Goal: Find contact information

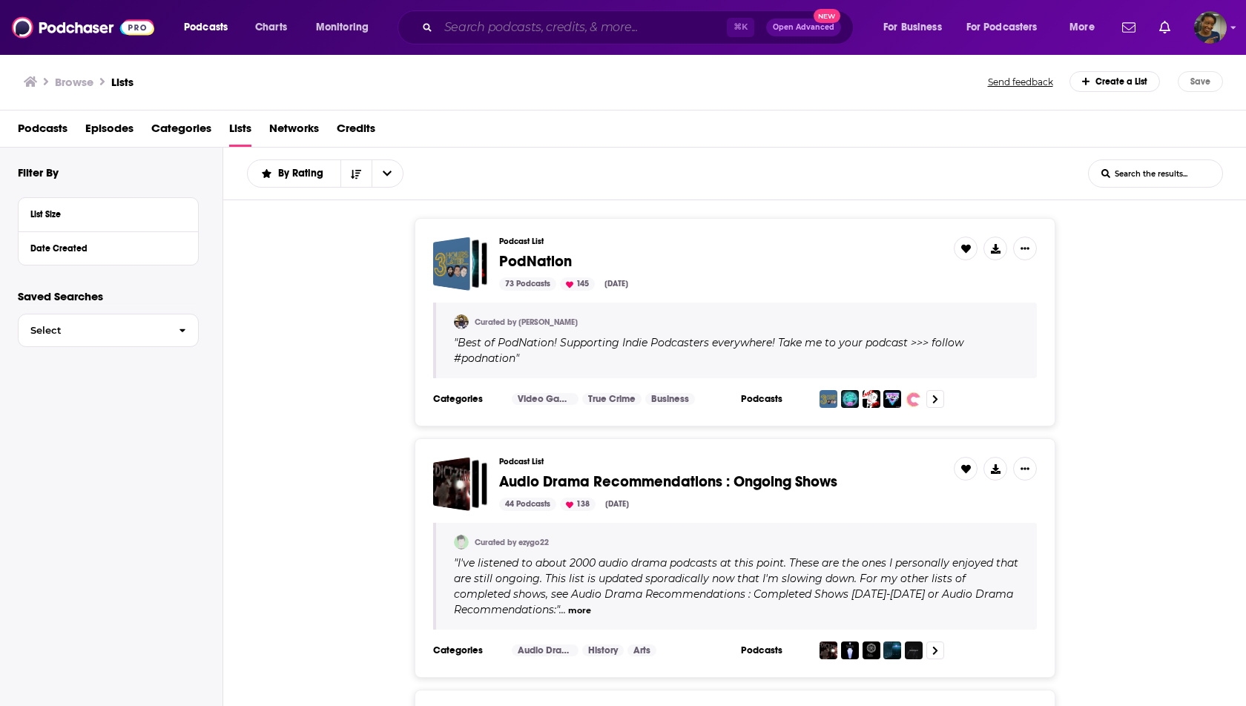
click at [647, 31] on input "Search podcasts, credits, & more..." at bounding box center [582, 28] width 289 height 24
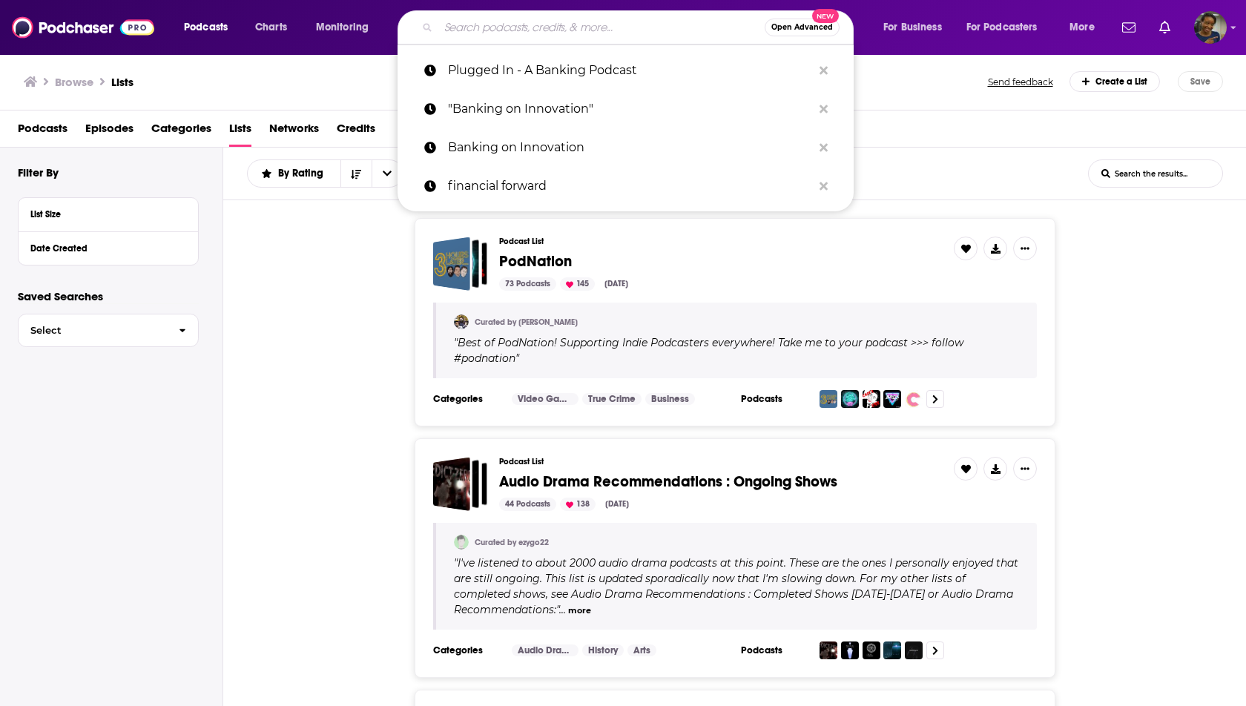
paste input "This Week in Fintech's"
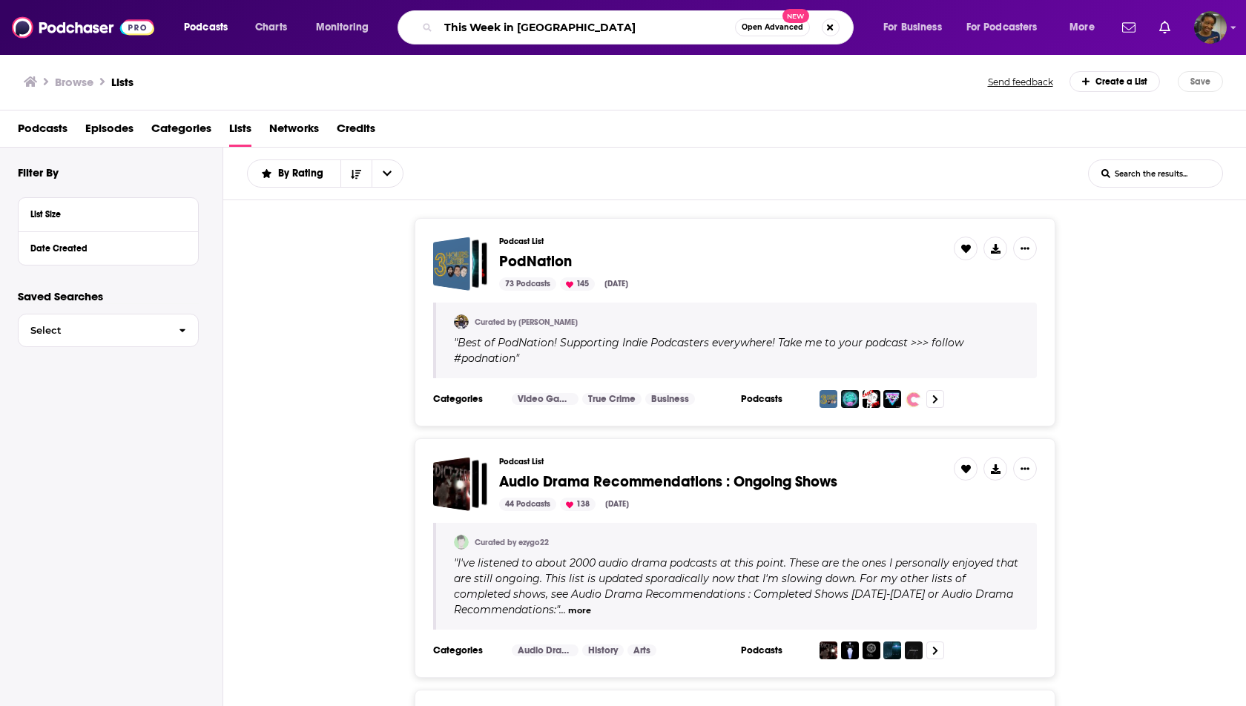
type input "This Week in [GEOGRAPHIC_DATA]"
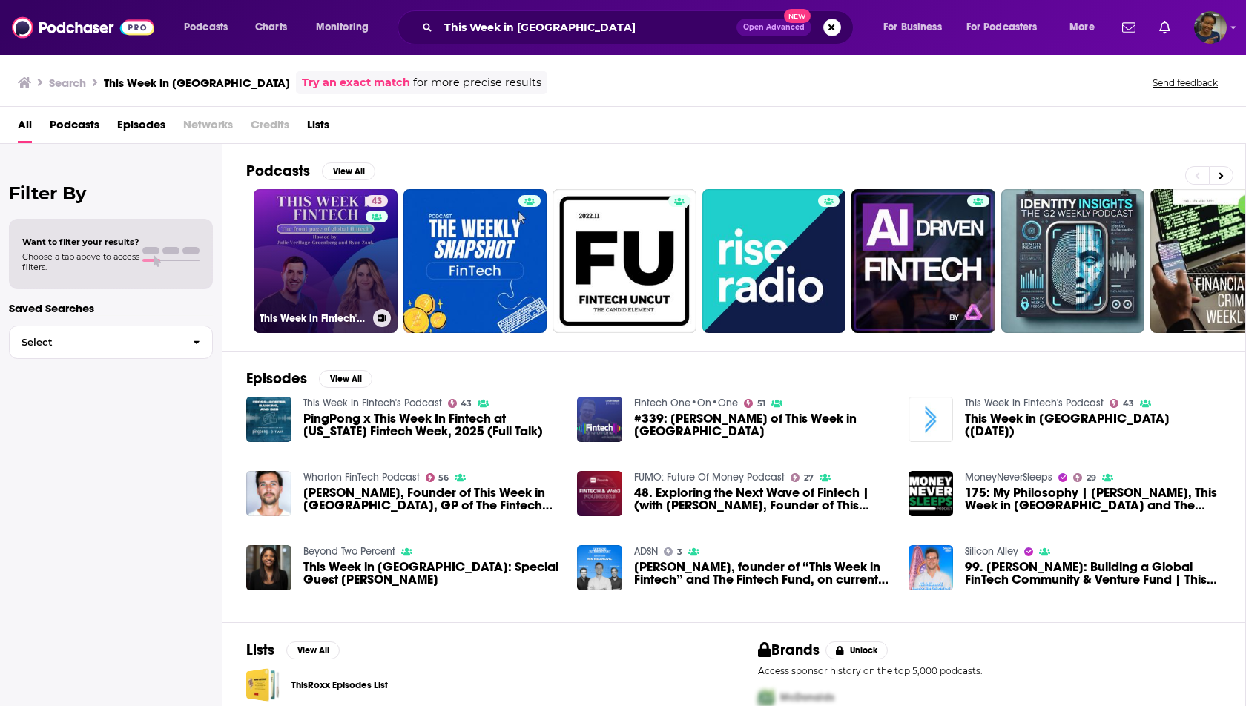
click at [366, 246] on div "43" at bounding box center [379, 252] width 26 height 114
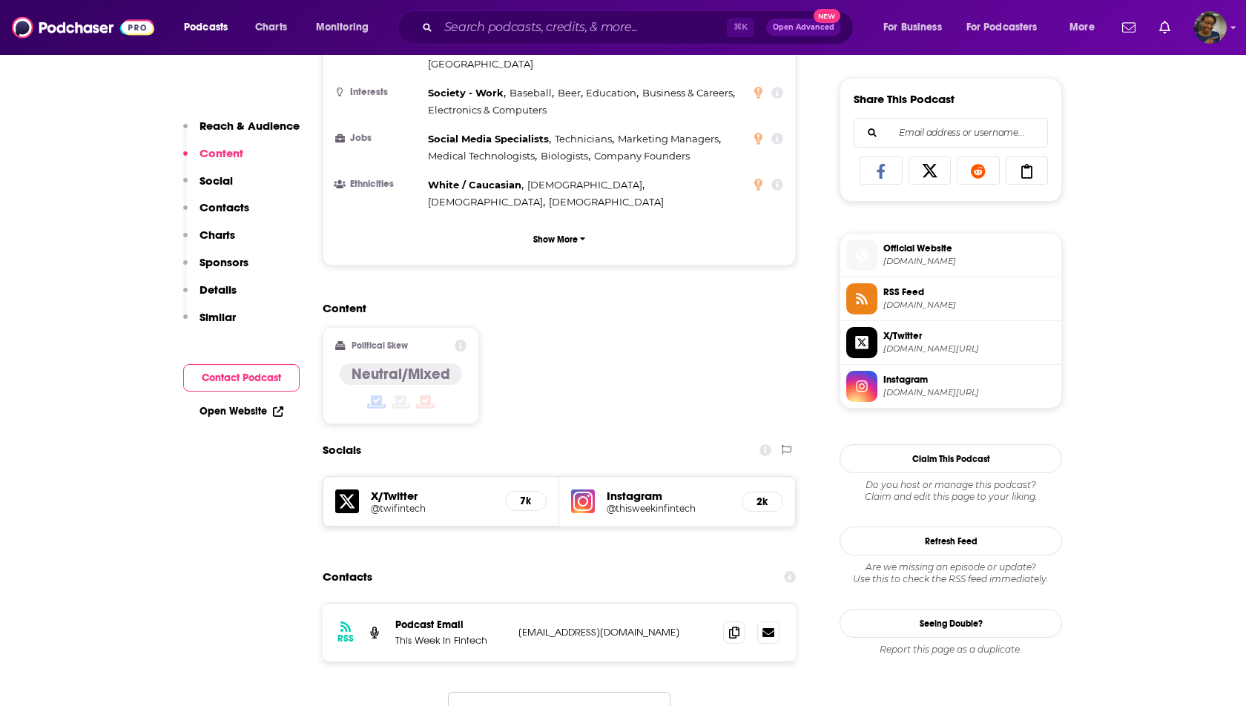
scroll to position [921, 0]
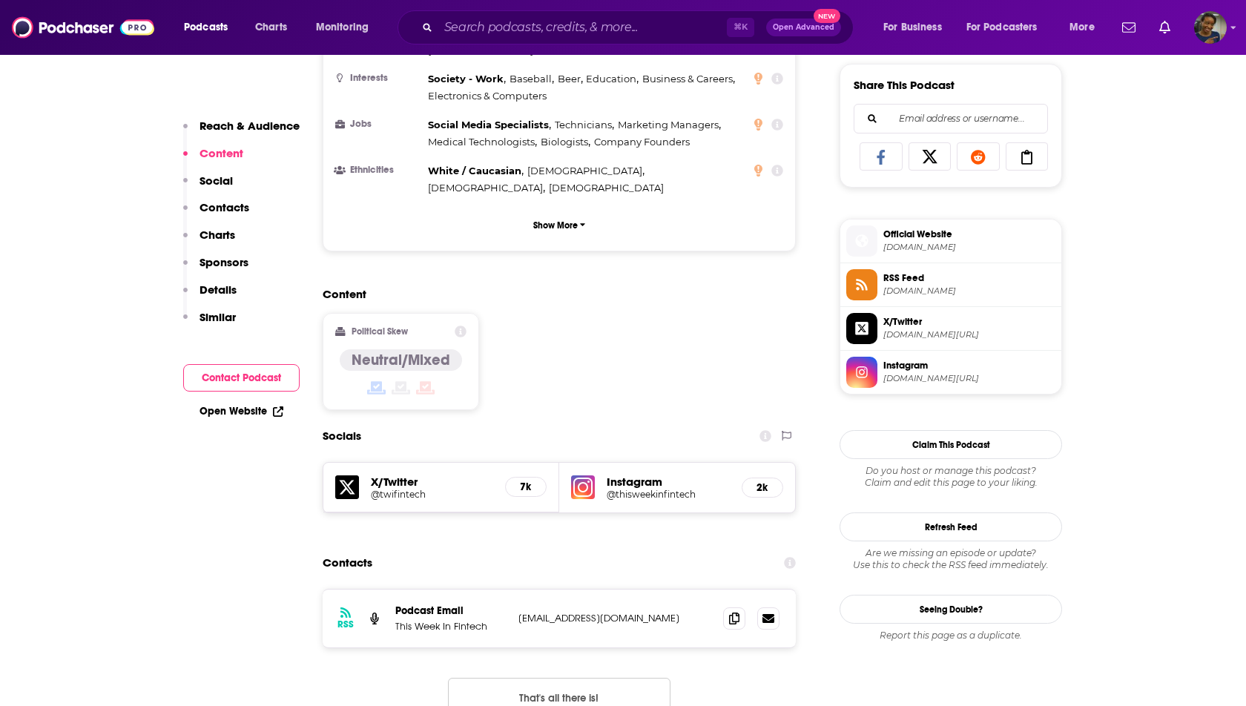
drag, startPoint x: 680, startPoint y: 556, endPoint x: 532, endPoint y: 549, distance: 147.8
click at [532, 590] on div "RSS Podcast Email This Week In Fintech [EMAIL_ADDRESS][DOMAIN_NAME] [EMAIL_ADDR…" at bounding box center [559, 619] width 473 height 58
copy p "[EMAIL_ADDRESS][DOMAIN_NAME]"
